Goal: Find contact information: Find contact information

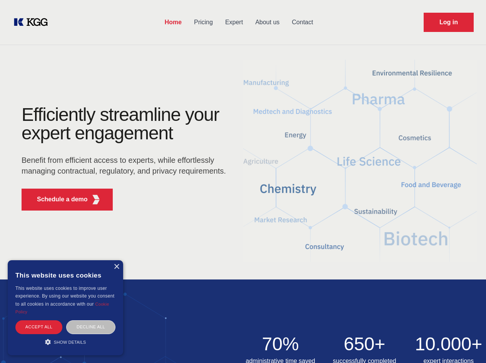
click at [243, 181] on div "Efficiently streamline your expert engagement Benefit from efficient access to …" at bounding box center [126, 160] width 234 height 111
click at [58, 199] on p "Schedule a demo" at bounding box center [62, 199] width 51 height 9
click at [116, 266] on div "× This website uses cookies This website uses cookies to improve user experienc…" at bounding box center [65, 307] width 115 height 95
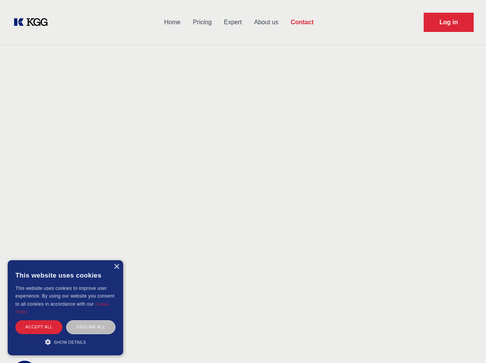
click at [39, 326] on div "Accept all" at bounding box center [38, 326] width 47 height 13
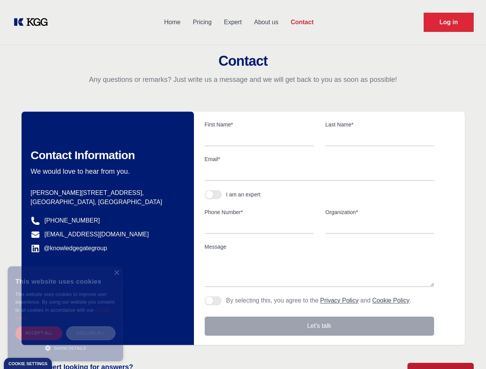
click at [91, 326] on div "Decline all" at bounding box center [90, 332] width 49 height 13
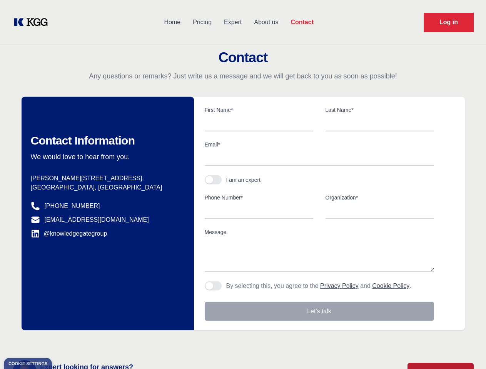
click at [65, 341] on main "Contact Any questions or remarks? Just write us a message and we will get back …" at bounding box center [243, 200] width 486 height 400
